Goal: Find contact information: Find contact information

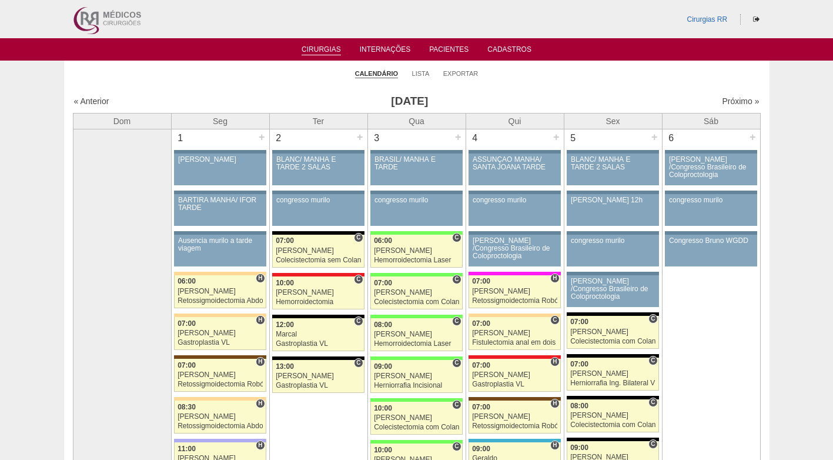
drag, startPoint x: 297, startPoint y: 93, endPoint x: 326, endPoint y: 6, distance: 91.8
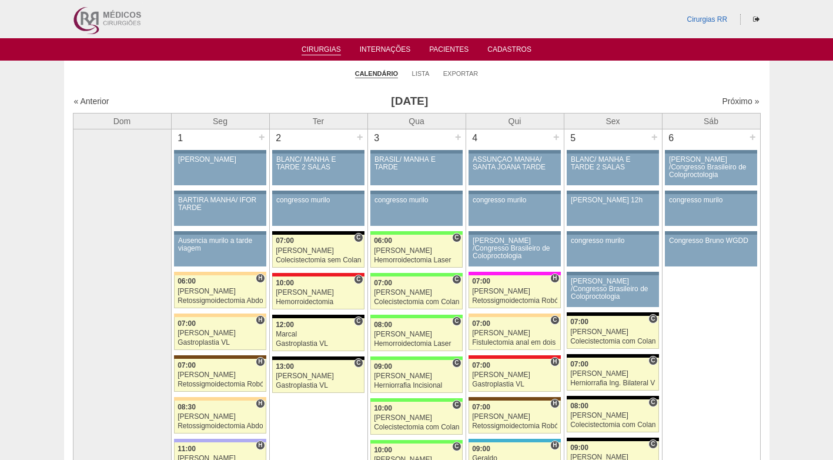
click at [298, 80] on ul "Calendário Lista Exportar" at bounding box center [416, 73] width 705 height 25
drag, startPoint x: 719, startPoint y: 100, endPoint x: 708, endPoint y: 103, distance: 11.2
click at [722, 100] on link "Próximo »" at bounding box center [740, 100] width 37 height 9
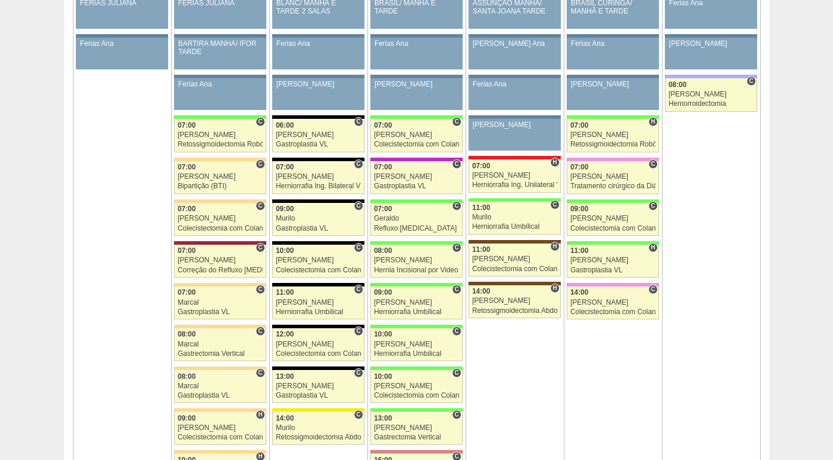
scroll to position [647, 0]
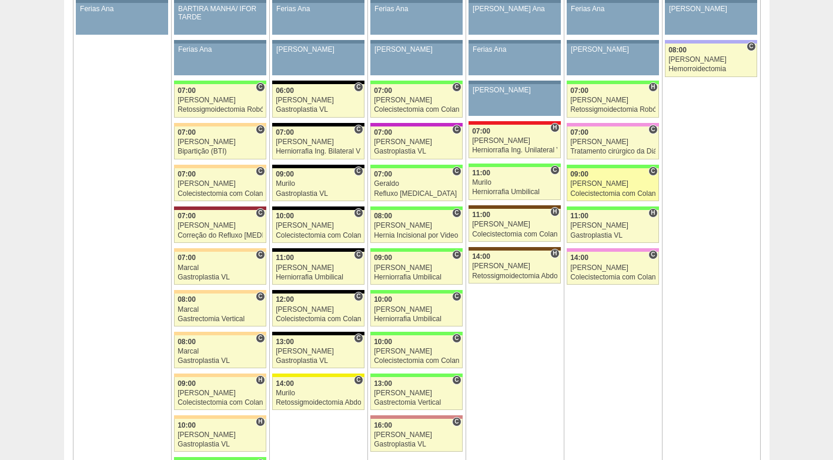
click at [598, 185] on div "[PERSON_NAME]" at bounding box center [612, 184] width 85 height 8
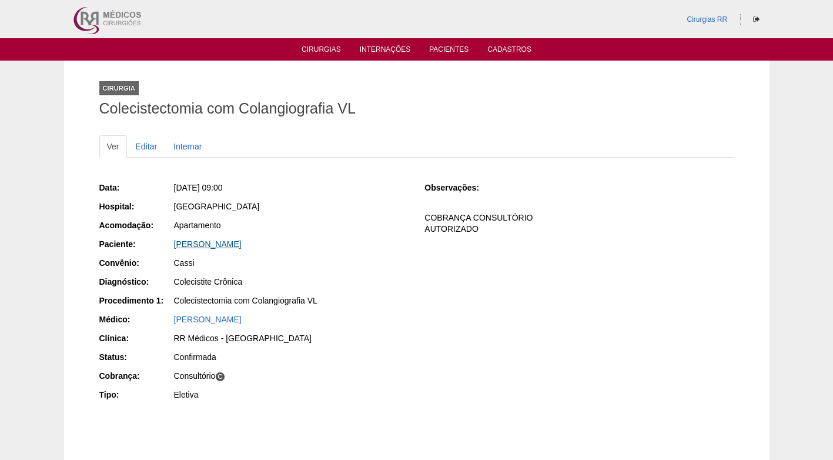
click at [218, 245] on link "[PERSON_NAME]" at bounding box center [208, 243] width 68 height 9
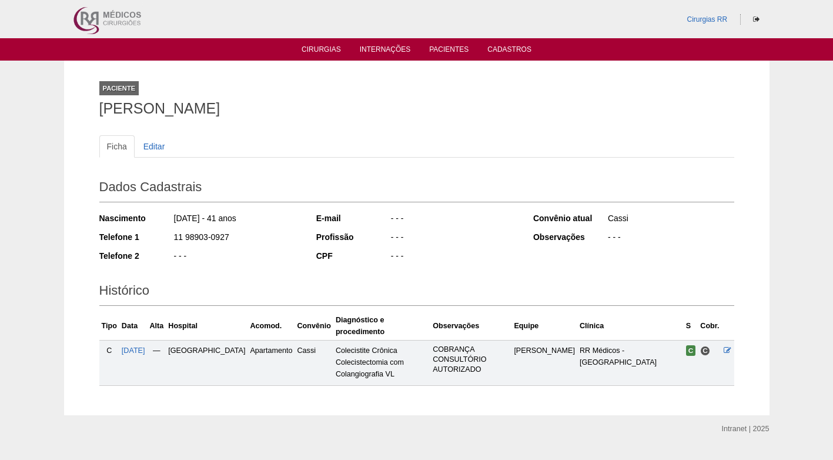
drag, startPoint x: 250, startPoint y: 235, endPoint x: 170, endPoint y: 245, distance: 81.2
click at [170, 245] on div "Telefone 1 11 98903-0927" at bounding box center [199, 238] width 201 height 15
copy div "11 98903-0927"
click at [238, 242] on div "11 98903-0927" at bounding box center [237, 238] width 128 height 15
